Goal: Task Accomplishment & Management: Complete application form

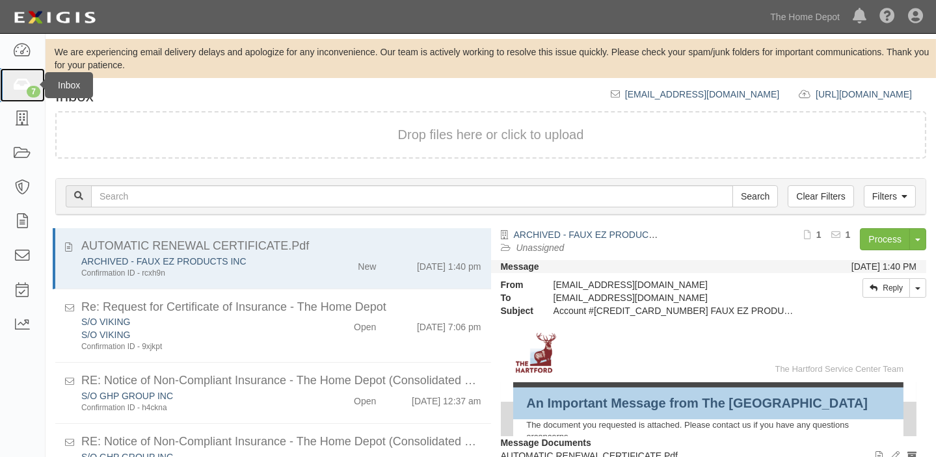
click at [13, 88] on icon at bounding box center [22, 85] width 18 height 15
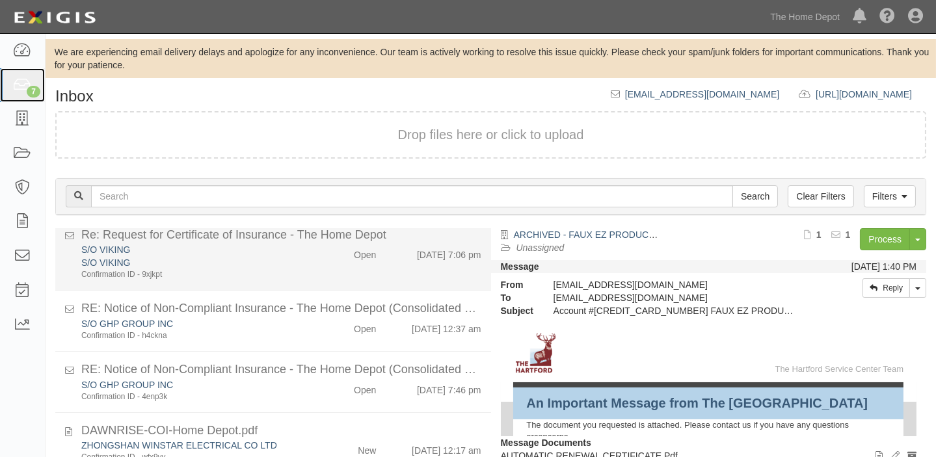
scroll to position [206, 0]
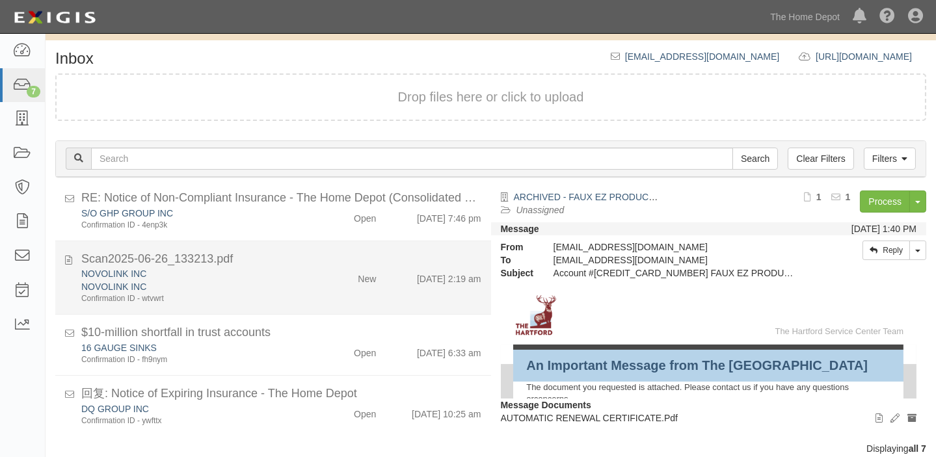
scroll to position [54, 0]
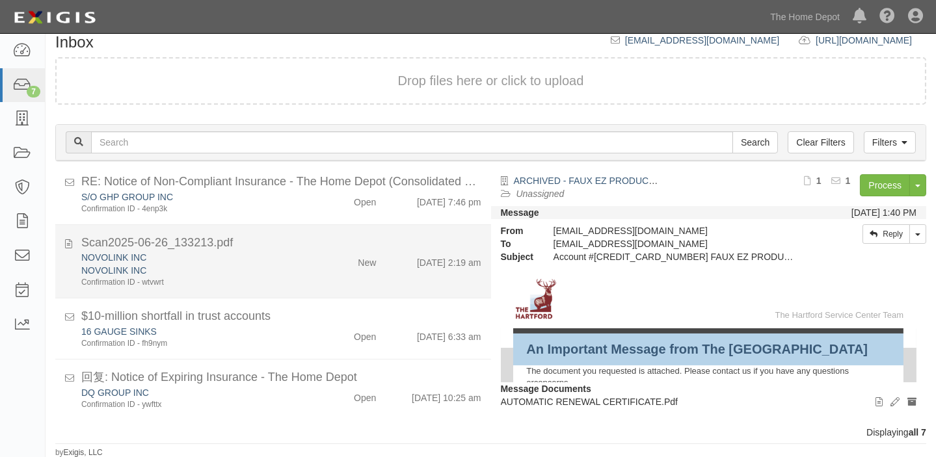
click at [354, 269] on div "NOVOLINK INC NOVOLINK INC Confirmation ID - wtvwrt New 8/15/25 2:19 am" at bounding box center [281, 269] width 419 height 37
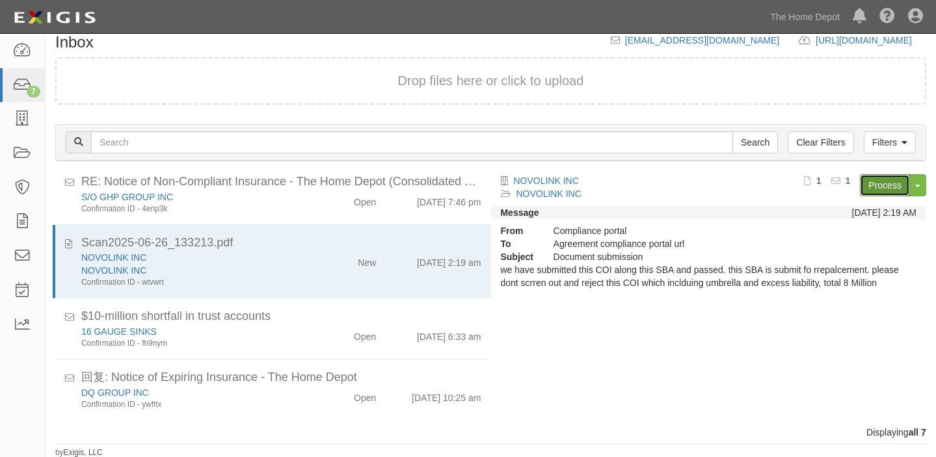
drag, startPoint x: 900, startPoint y: 184, endPoint x: 882, endPoint y: 182, distance: 18.3
click at [899, 184] on link "Process" at bounding box center [885, 185] width 50 height 22
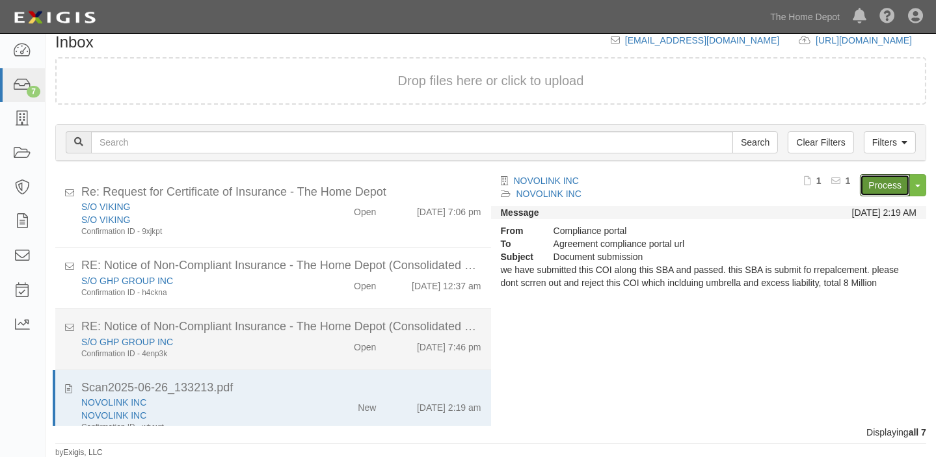
scroll to position [0, 0]
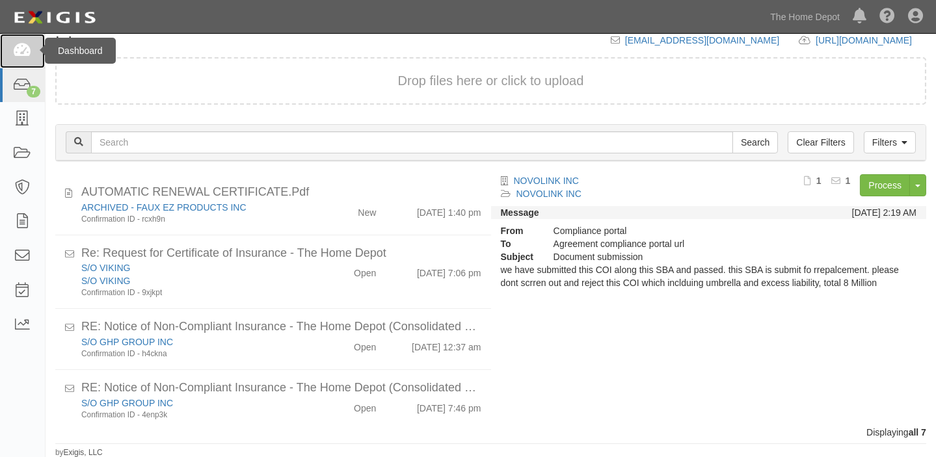
click at [14, 61] on link at bounding box center [22, 51] width 45 height 34
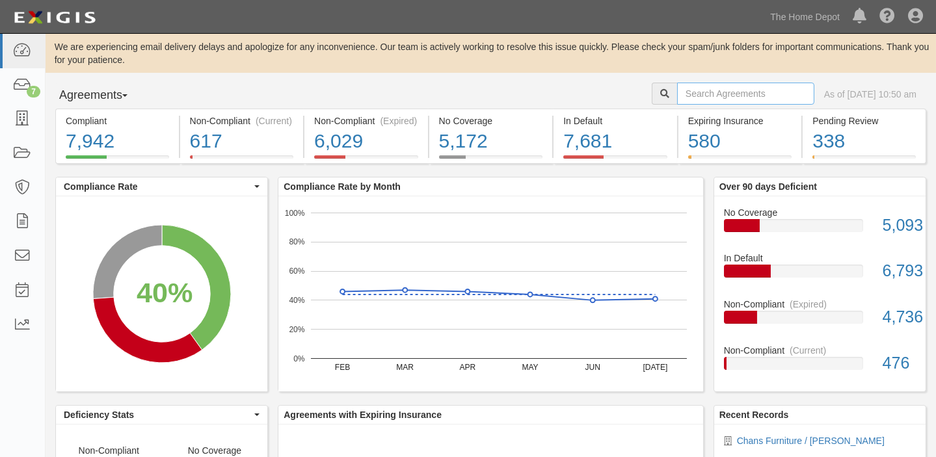
drag, startPoint x: 0, startPoint y: 0, endPoint x: 687, endPoint y: 101, distance: 694.2
click at [687, 101] on input "text" at bounding box center [745, 94] width 137 height 22
type input "viair corporation"
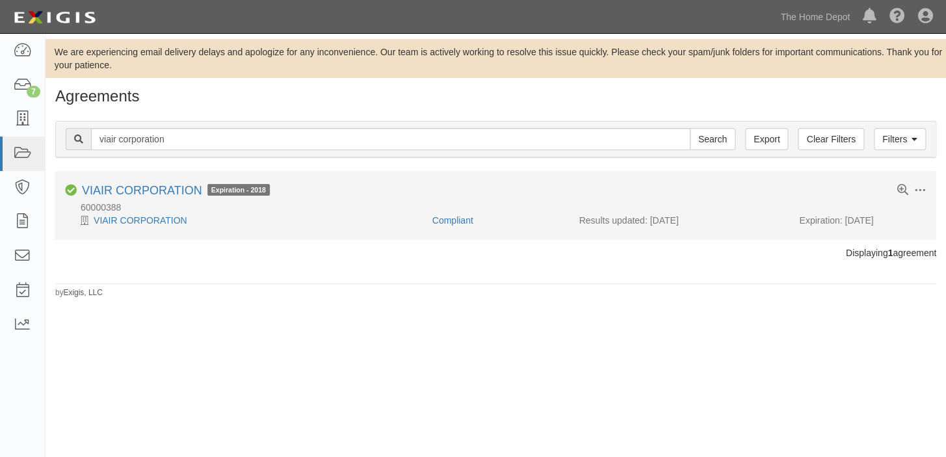
click at [454, 210] on div "60000388" at bounding box center [500, 207] width 871 height 13
click at [456, 219] on link "Compliant" at bounding box center [452, 220] width 41 height 10
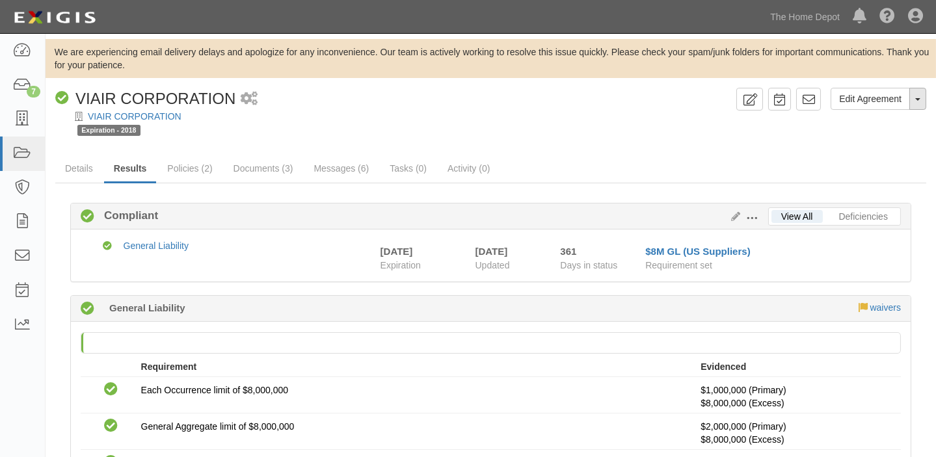
click at [923, 104] on button "Toggle Agreement Dropdown" at bounding box center [917, 99] width 17 height 22
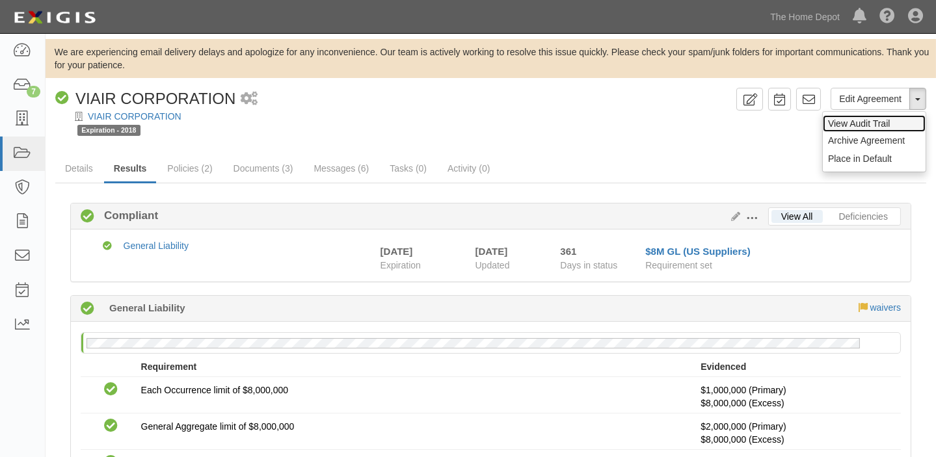
click at [890, 129] on link "View Audit Trail" at bounding box center [874, 123] width 103 height 17
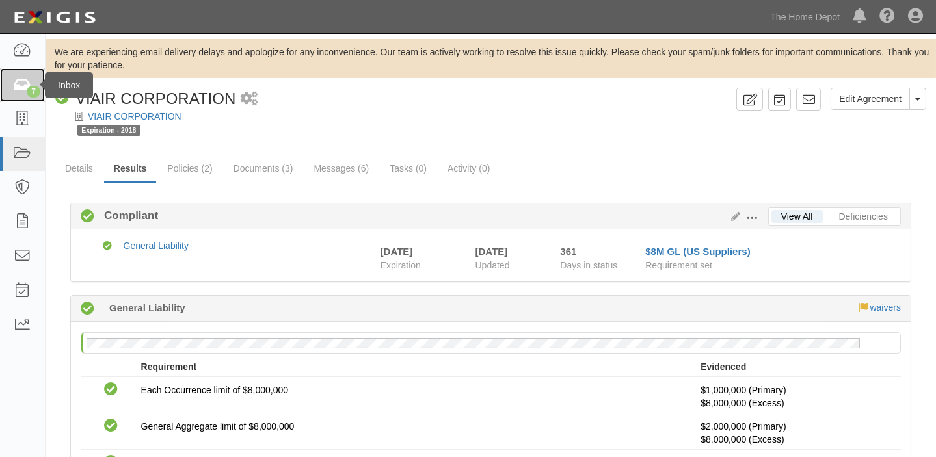
click at [33, 89] on div "7" at bounding box center [34, 92] width 14 height 12
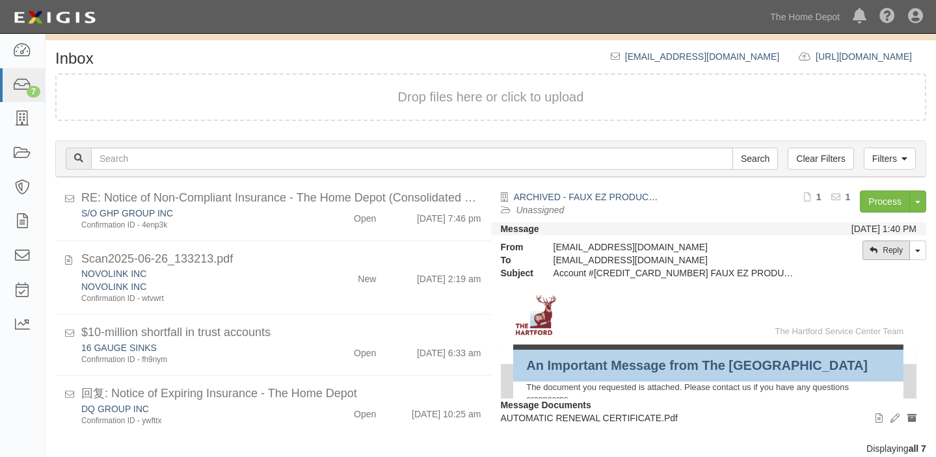
scroll to position [54, 0]
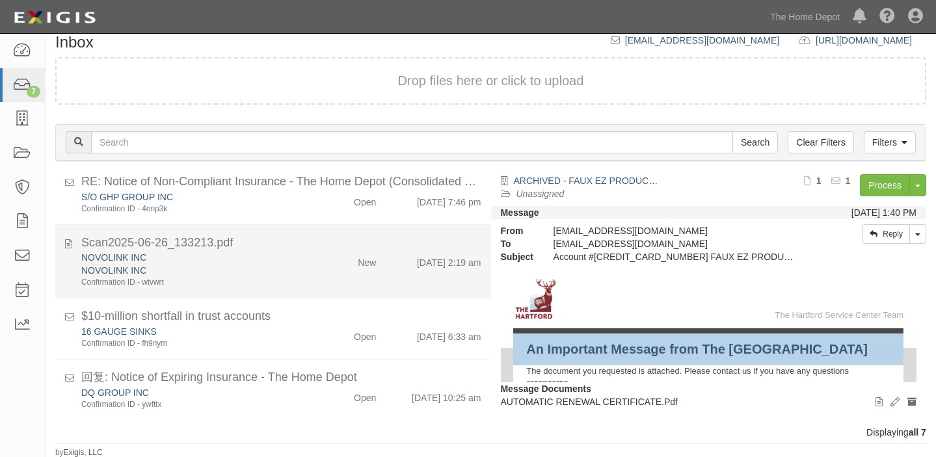
click at [410, 272] on div "NOVOLINK INC NOVOLINK INC Confirmation ID - wtvwrt New [DATE] 2:19 am" at bounding box center [281, 269] width 419 height 37
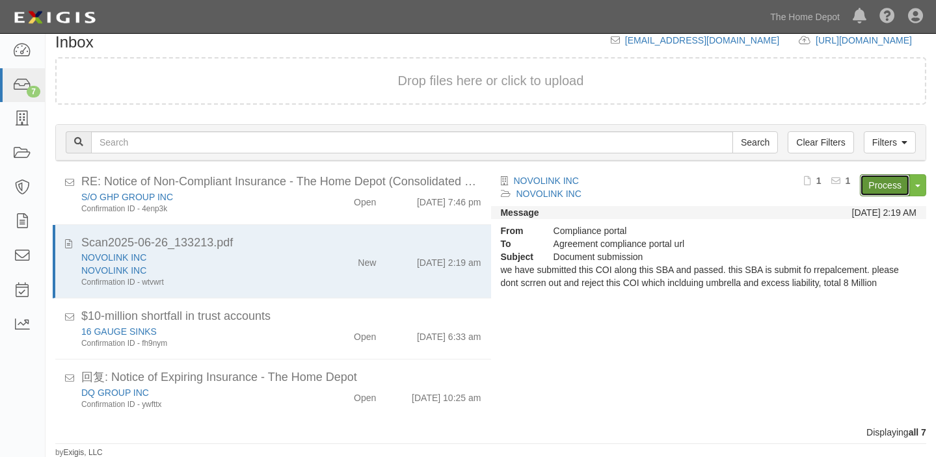
click at [879, 181] on link "Process" at bounding box center [885, 185] width 50 height 22
click at [34, 81] on link "7" at bounding box center [22, 85] width 45 height 34
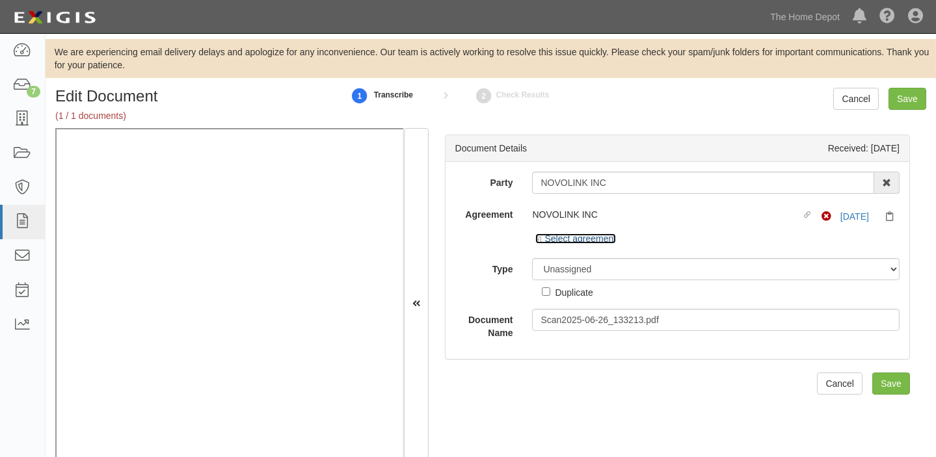
click at [587, 238] on link "Select agreement" at bounding box center [575, 238] width 81 height 10
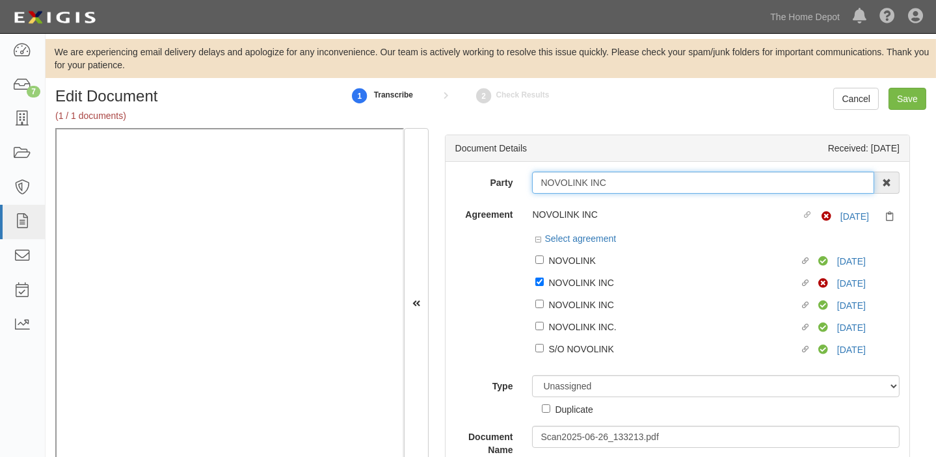
drag, startPoint x: 585, startPoint y: 178, endPoint x: 640, endPoint y: 190, distance: 56.6
click at [640, 190] on input "NOVOLINK INC" at bounding box center [703, 183] width 342 height 22
type input "NOVOLINK"
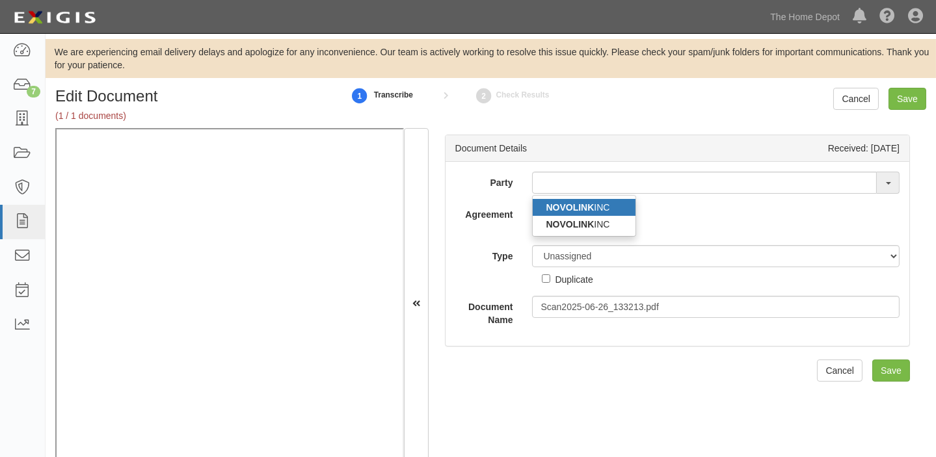
click at [604, 211] on link "NOVOLINK INC" at bounding box center [584, 207] width 103 height 17
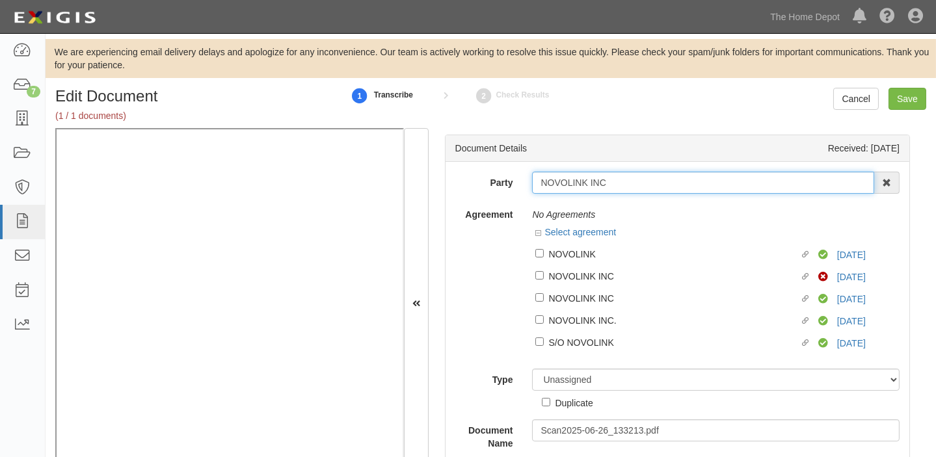
drag, startPoint x: 584, startPoint y: 182, endPoint x: 617, endPoint y: 182, distance: 32.5
click at [617, 182] on input "NOVOLINK INC" at bounding box center [703, 183] width 342 height 22
type input "NOVOLINK"
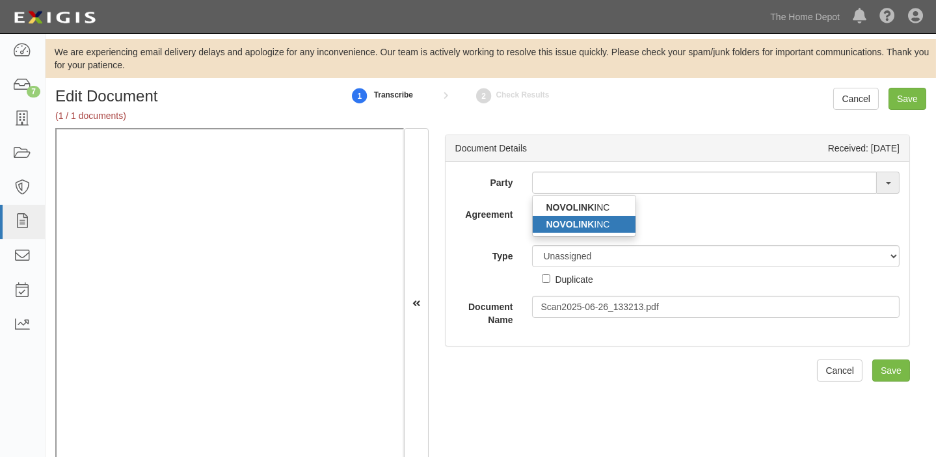
click at [582, 228] on strong "NOVOLINK" at bounding box center [570, 224] width 48 height 10
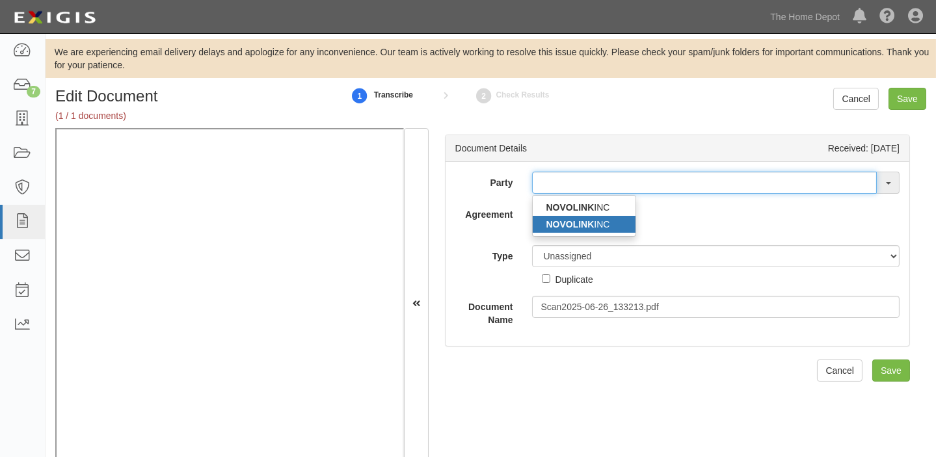
type input "NOVOLINK INC"
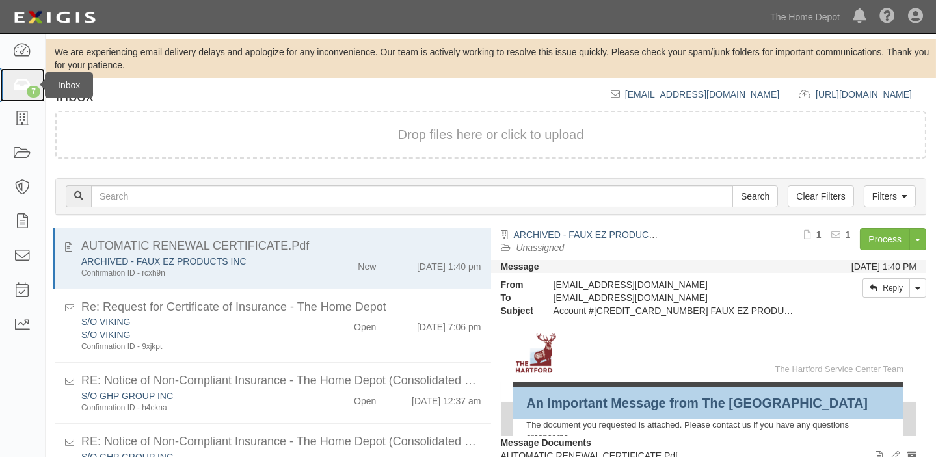
click at [37, 90] on div "7" at bounding box center [34, 92] width 14 height 12
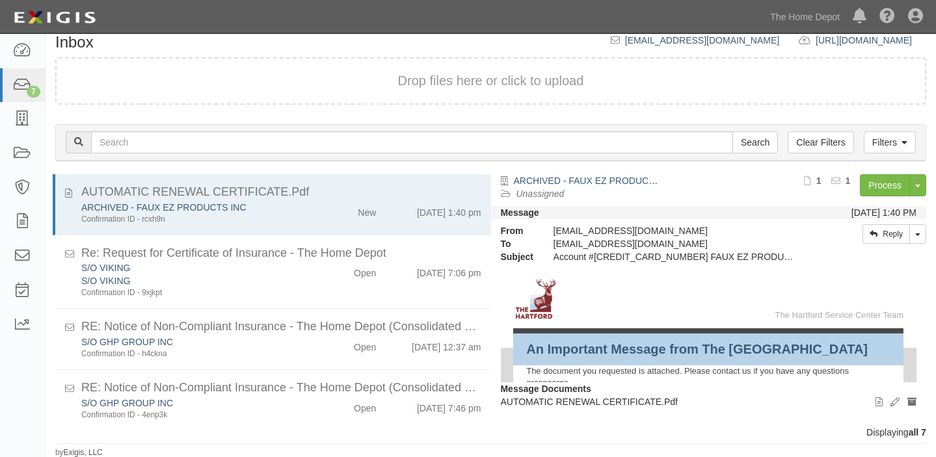
scroll to position [206, 0]
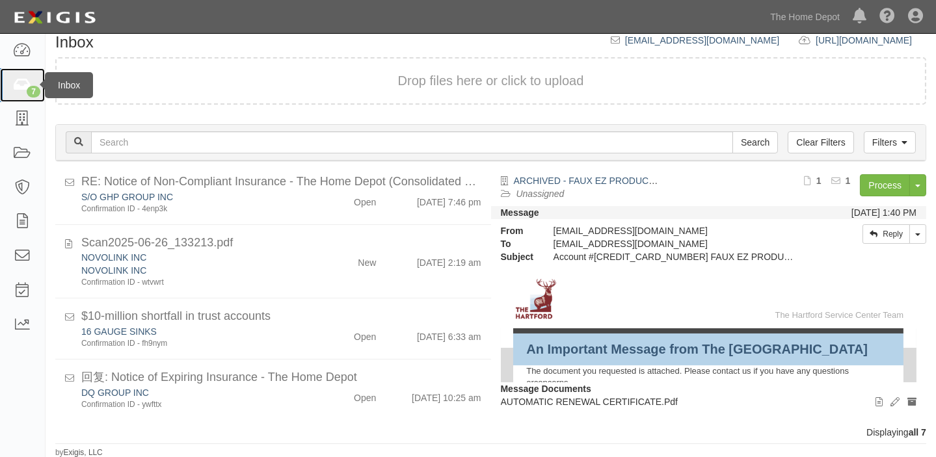
click at [14, 98] on link "7" at bounding box center [22, 85] width 45 height 34
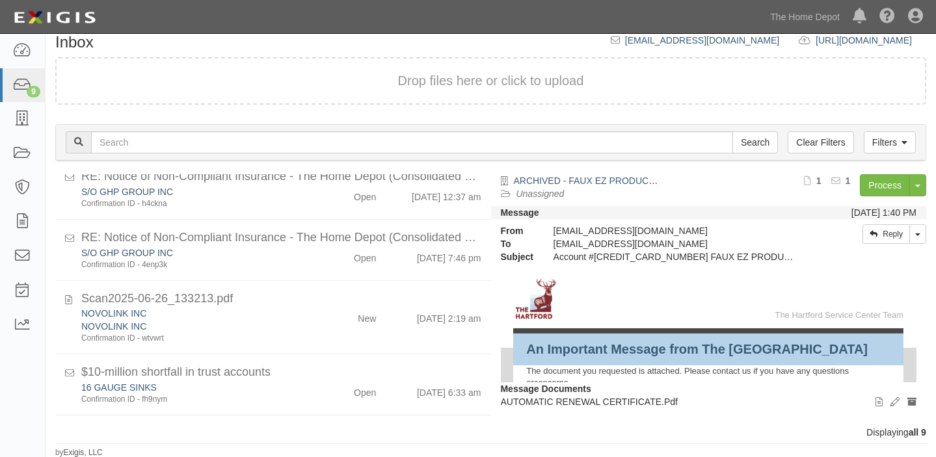
scroll to position [91, 0]
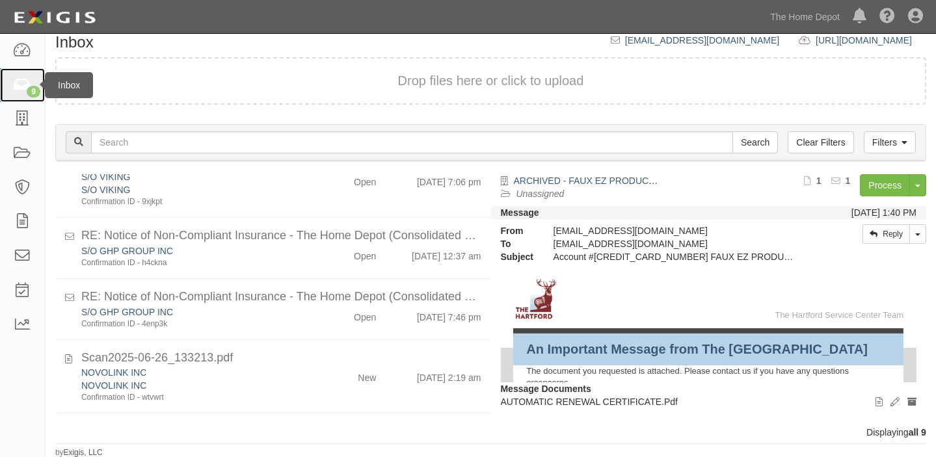
click at [20, 85] on icon at bounding box center [22, 85] width 18 height 15
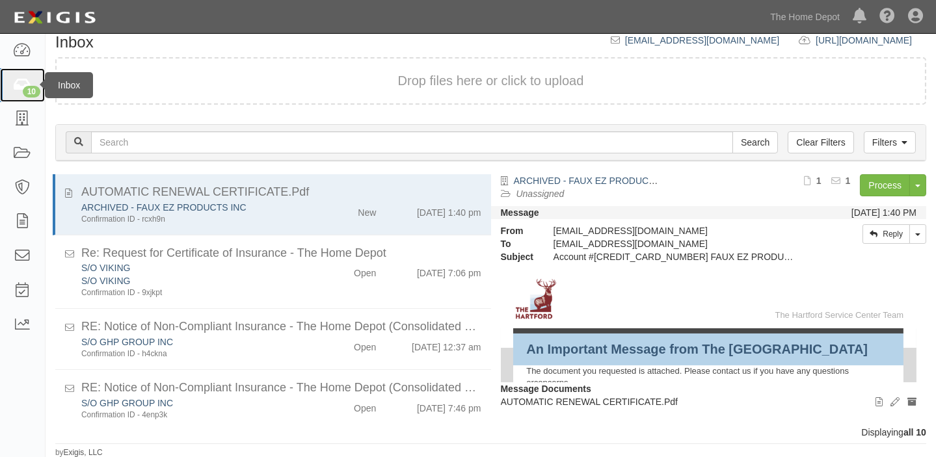
click at [30, 89] on div "10" at bounding box center [32, 92] width 18 height 12
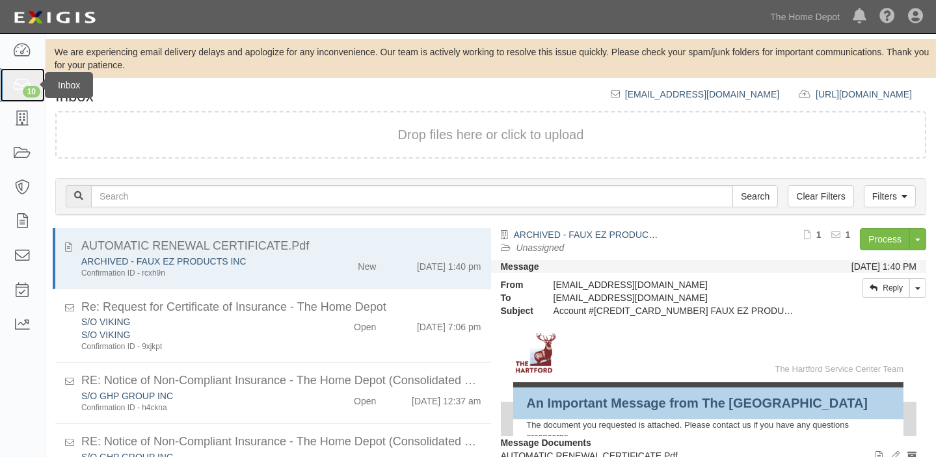
click at [31, 88] on div "10" at bounding box center [32, 92] width 18 height 12
click at [23, 91] on div "10" at bounding box center [32, 92] width 18 height 12
click at [10, 90] on link "10" at bounding box center [22, 85] width 45 height 34
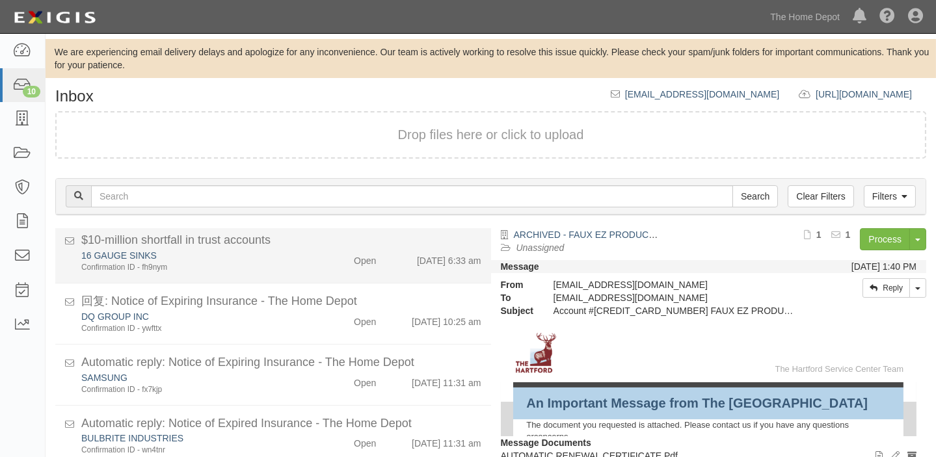
scroll to position [389, 0]
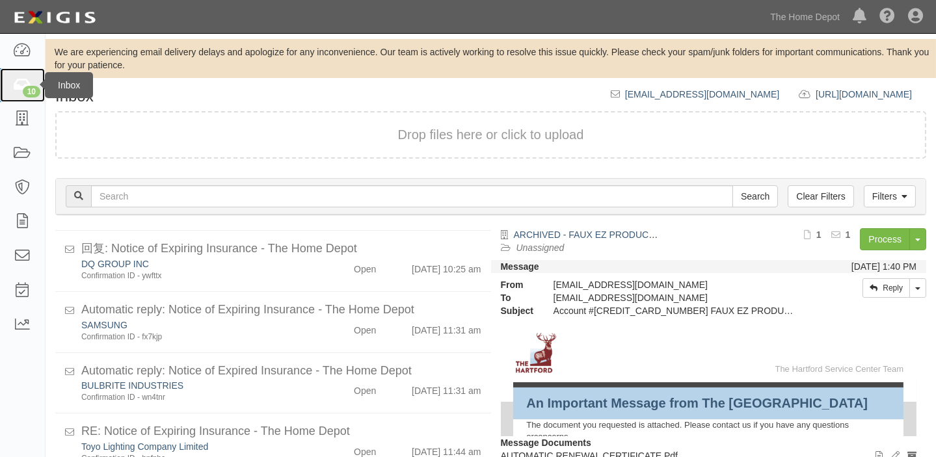
click at [36, 92] on div "10" at bounding box center [32, 92] width 18 height 12
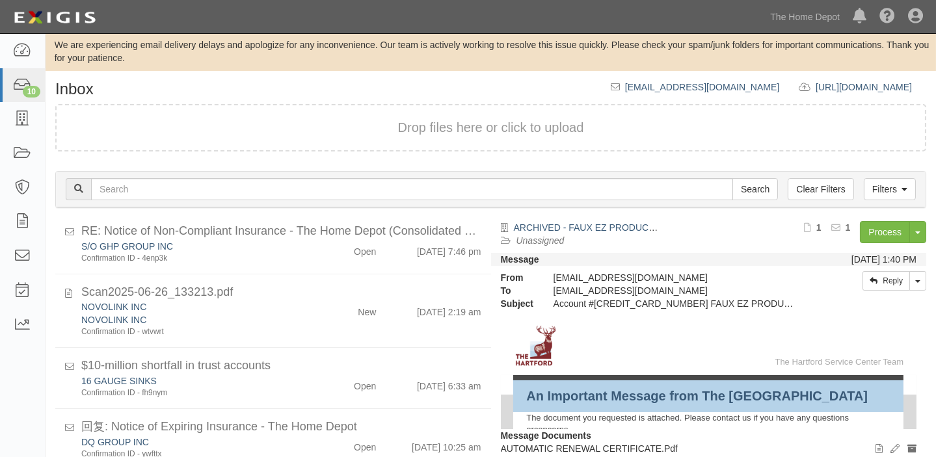
scroll to position [389, 0]
